Goal: Information Seeking & Learning: Understand process/instructions

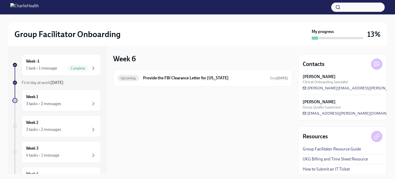
click at [55, 97] on div "Week 1 3 tasks • 2 messages" at bounding box center [61, 100] width 70 height 13
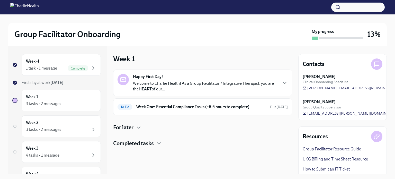
click at [233, 108] on h6 "Week One: Essential Compliance Tasks (~6.5 hours to complete)" at bounding box center [201, 107] width 130 height 6
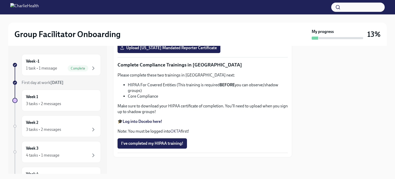
scroll to position [1206, 0]
click at [61, 124] on div "Week 2 3 tasks • 2 messages" at bounding box center [61, 125] width 70 height 13
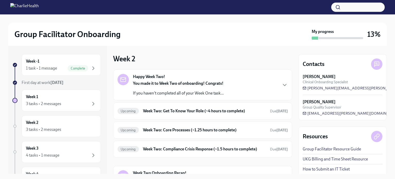
click at [175, 112] on h6 "Week Two: Get To Know Your Role (~4 hours to complete)" at bounding box center [204, 111] width 123 height 6
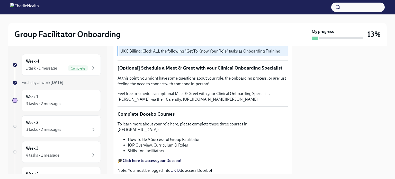
scroll to position [35, 0]
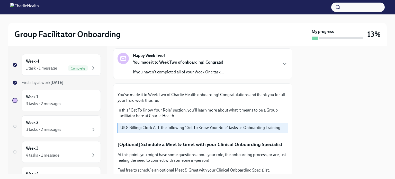
click at [44, 64] on div "Week -1 1 task • 1 message Complete" at bounding box center [61, 64] width 70 height 13
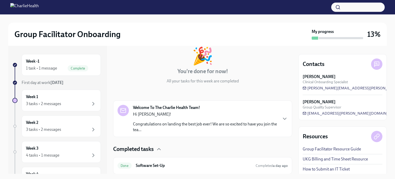
scroll to position [47, 0]
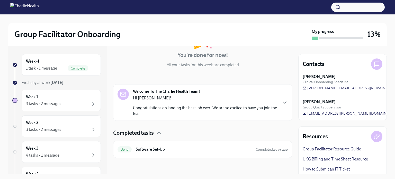
click at [157, 148] on h6 "Software Set-Up" at bounding box center [194, 149] width 116 height 6
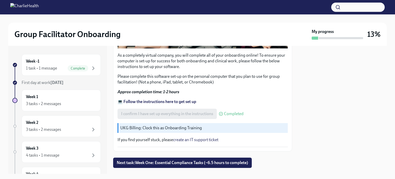
scroll to position [181, 0]
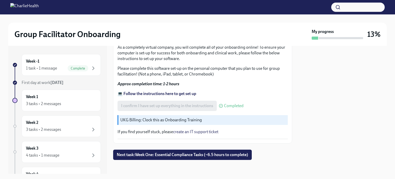
click at [227, 153] on span "Next task : Week One: Essential Compliance Tasks (~6.5 hours to complete)" at bounding box center [182, 154] width 131 height 5
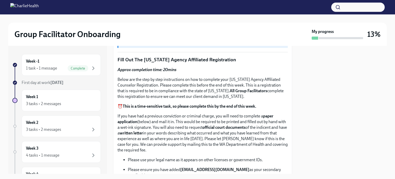
scroll to position [212, 0]
